Goal: Information Seeking & Learning: Learn about a topic

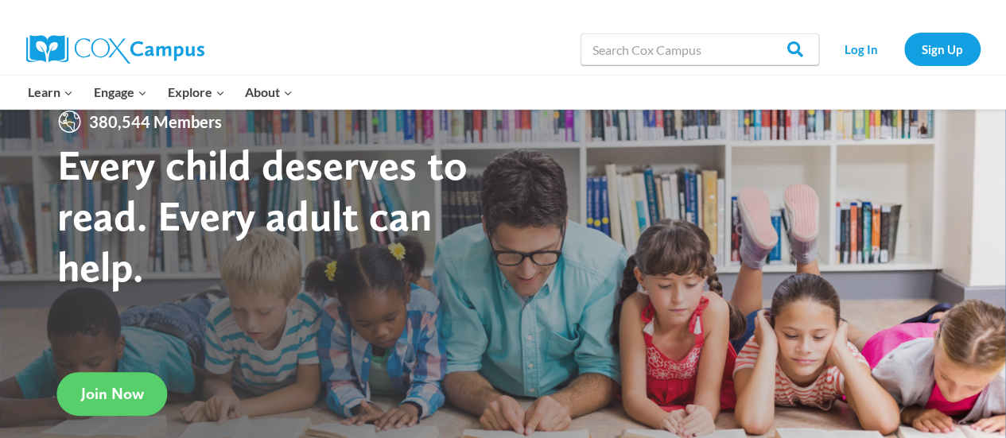
scroll to position [64, 0]
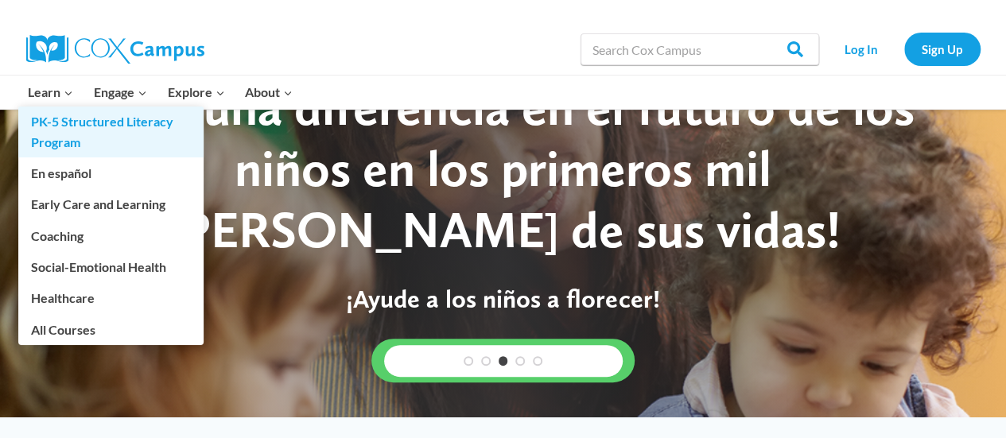
click at [64, 123] on link "PK-5 Structured Literacy Program" at bounding box center [110, 132] width 185 height 51
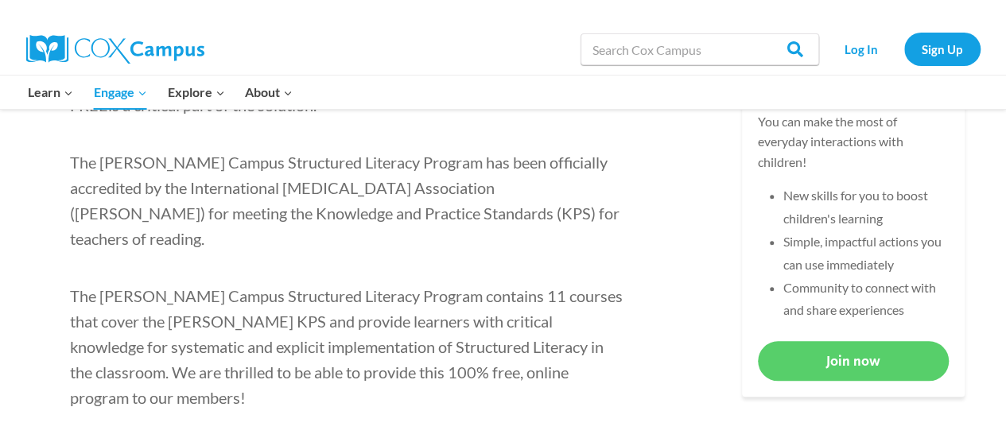
scroll to position [812, 0]
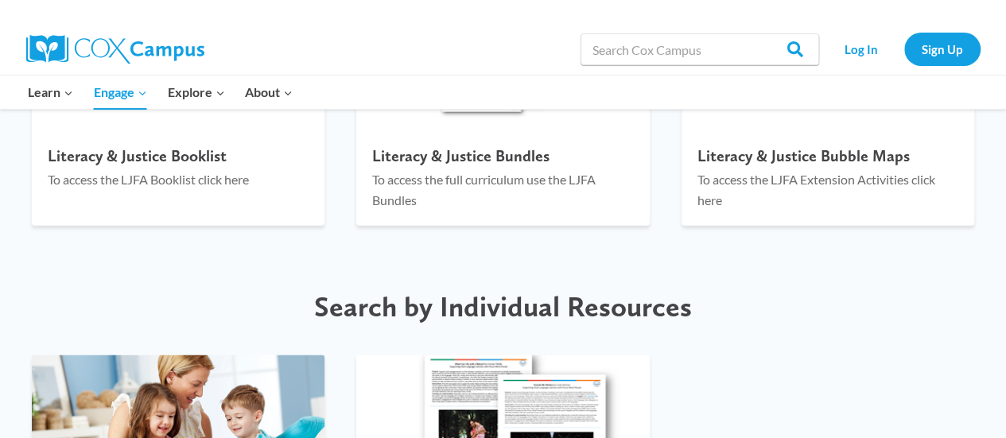
scroll to position [1973, 0]
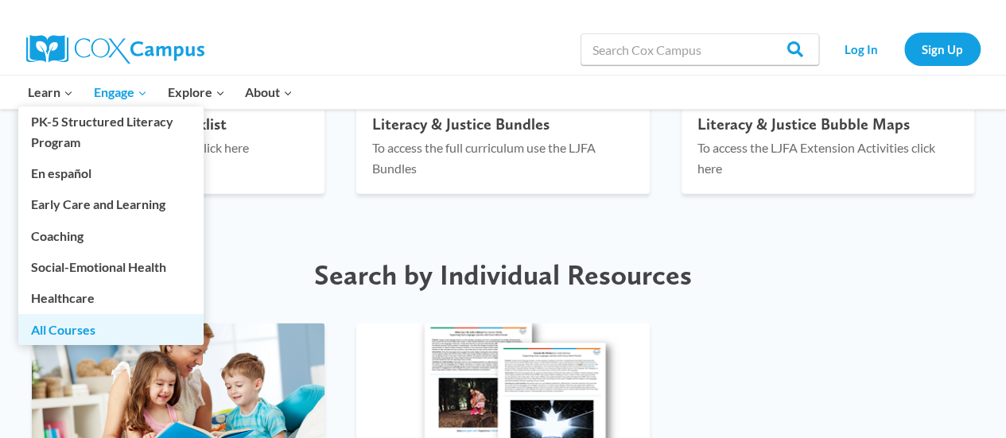
click at [70, 333] on link "All Courses" at bounding box center [110, 329] width 185 height 30
